Goal: Task Accomplishment & Management: Manage account settings

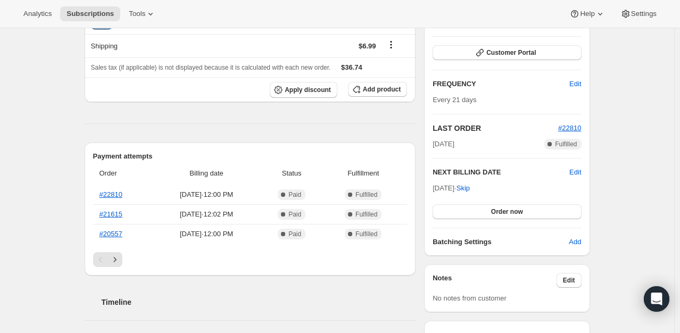
scroll to position [161, 0]
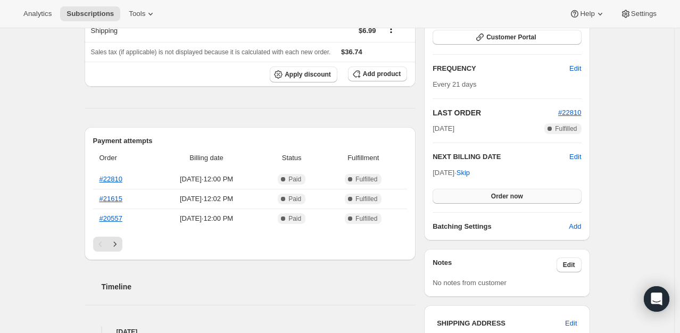
click at [493, 193] on button "Order now" at bounding box center [507, 196] width 149 height 15
click at [493, 193] on span "Click to confirm" at bounding box center [507, 196] width 48 height 9
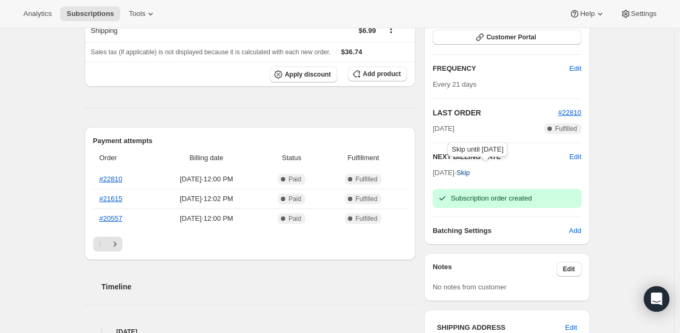
click at [470, 171] on span "Skip" at bounding box center [463, 173] width 13 height 11
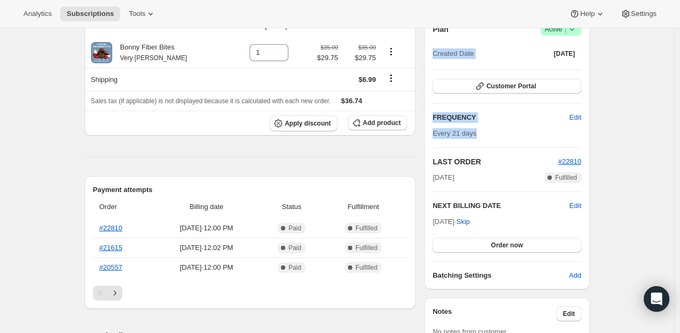
drag, startPoint x: 677, startPoint y: 139, endPoint x: 685, endPoint y: 17, distance: 123.2
click at [680, 17] on html "Analytics Subscriptions Tools Help Settings Skip to content Subscription #26000…" at bounding box center [340, 5] width 680 height 333
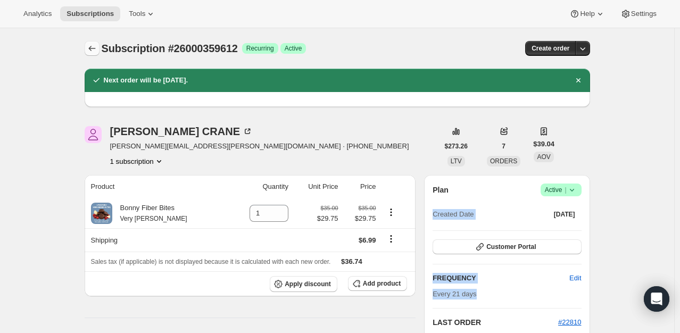
click at [93, 50] on icon "Subscriptions" at bounding box center [92, 48] width 11 height 11
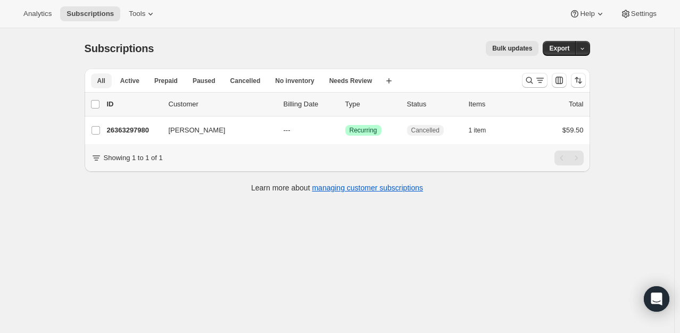
click at [108, 80] on button "All" at bounding box center [101, 80] width 21 height 15
click at [529, 80] on icon "Search and filter results" at bounding box center [529, 80] width 7 height 7
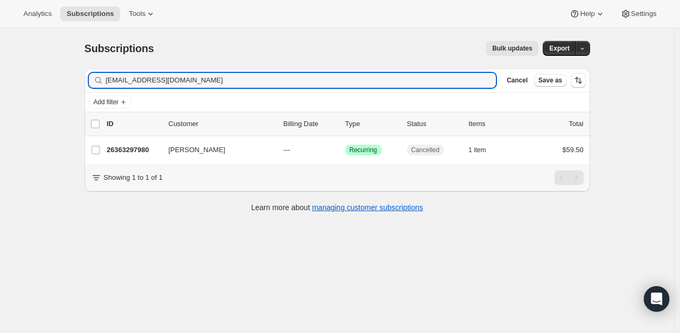
type input "kiddocs1andonly@[EMAIL_ADDRESS][DOMAIN_NAME]"
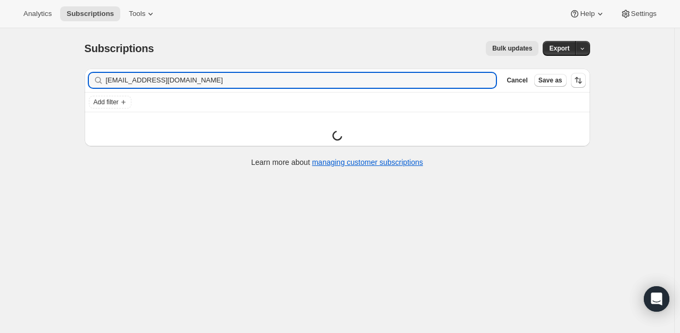
type input "[EMAIL_ADDRESS][DOMAIN_NAME]"
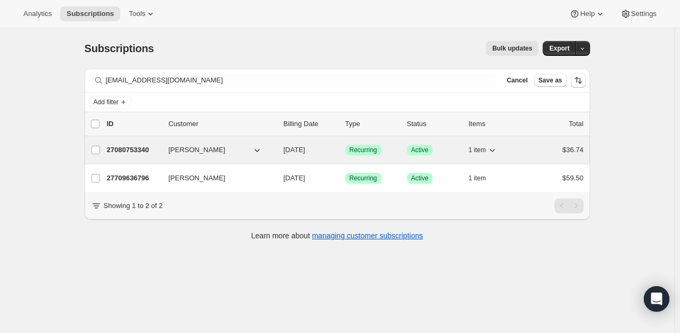
click at [141, 147] on p "27080753340" at bounding box center [133, 150] width 53 height 11
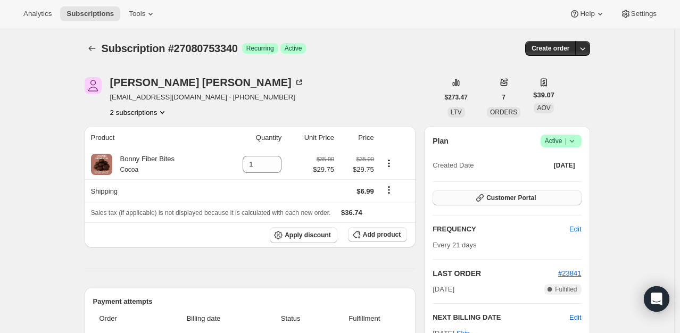
click at [486, 197] on icon "button" at bounding box center [480, 198] width 11 height 11
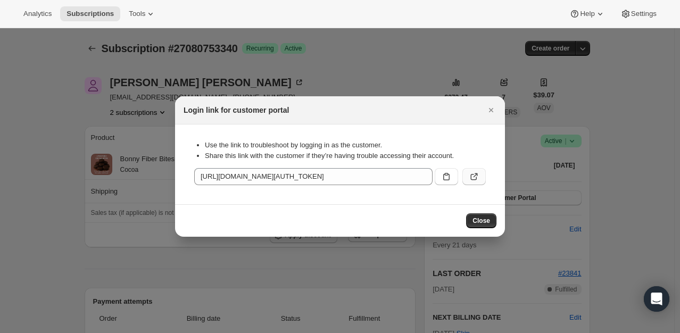
click at [473, 176] on icon ":r9a:" at bounding box center [474, 176] width 11 height 11
click at [499, 111] on div "Login link for customer portal" at bounding box center [340, 110] width 330 height 28
click at [495, 111] on icon "Close" at bounding box center [491, 110] width 11 height 11
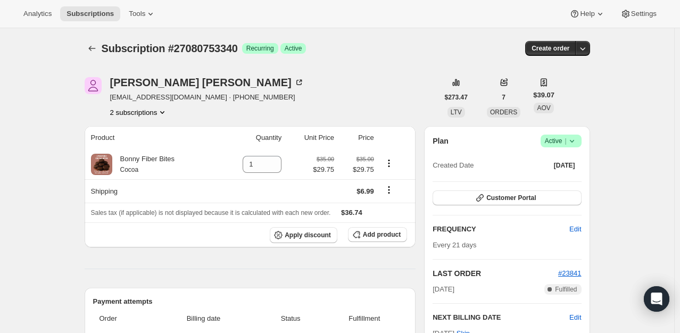
click at [145, 114] on button "2 subscriptions" at bounding box center [139, 112] width 58 height 11
click at [137, 150] on span "27709636796" at bounding box center [126, 150] width 43 height 8
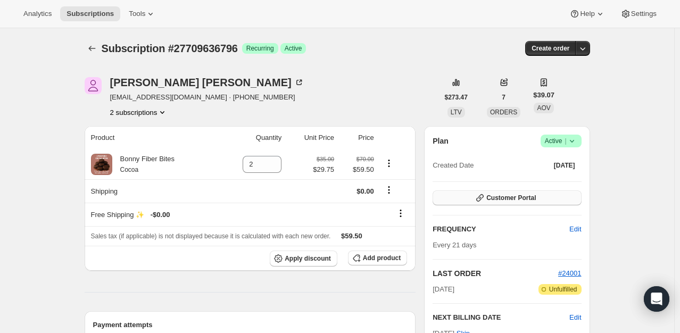
click at [504, 200] on span "Customer Portal" at bounding box center [512, 198] width 50 height 9
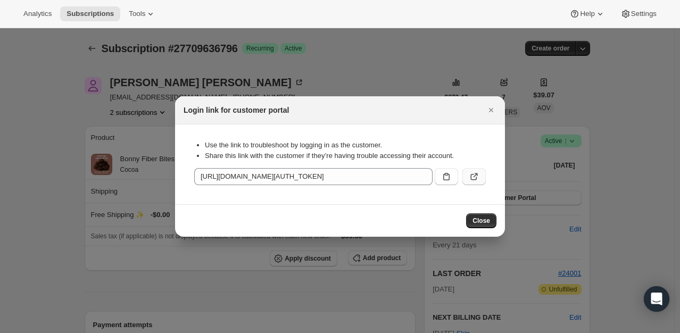
click at [476, 176] on icon ":rbr:" at bounding box center [474, 176] width 11 height 11
click at [488, 113] on icon "Close" at bounding box center [491, 110] width 11 height 11
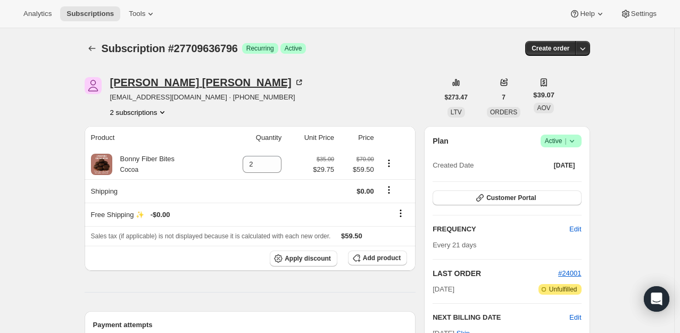
click at [156, 79] on div "[PERSON_NAME]" at bounding box center [207, 82] width 194 height 11
